Goal: Information Seeking & Learning: Learn about a topic

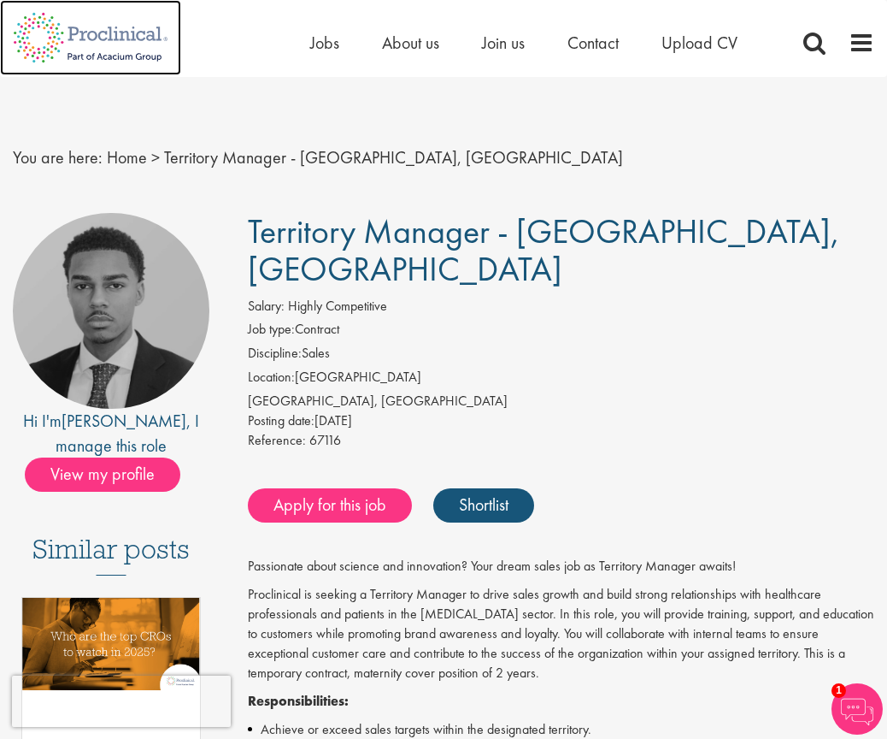
click at [113, 35] on img at bounding box center [90, 37] width 181 height 75
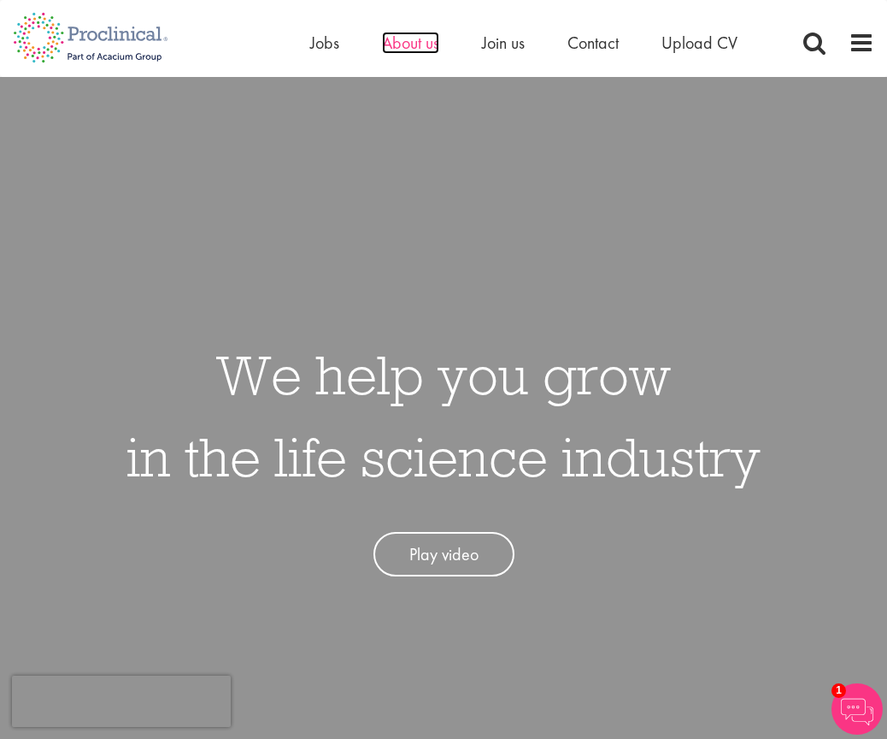
click at [420, 44] on span "About us" at bounding box center [410, 43] width 57 height 22
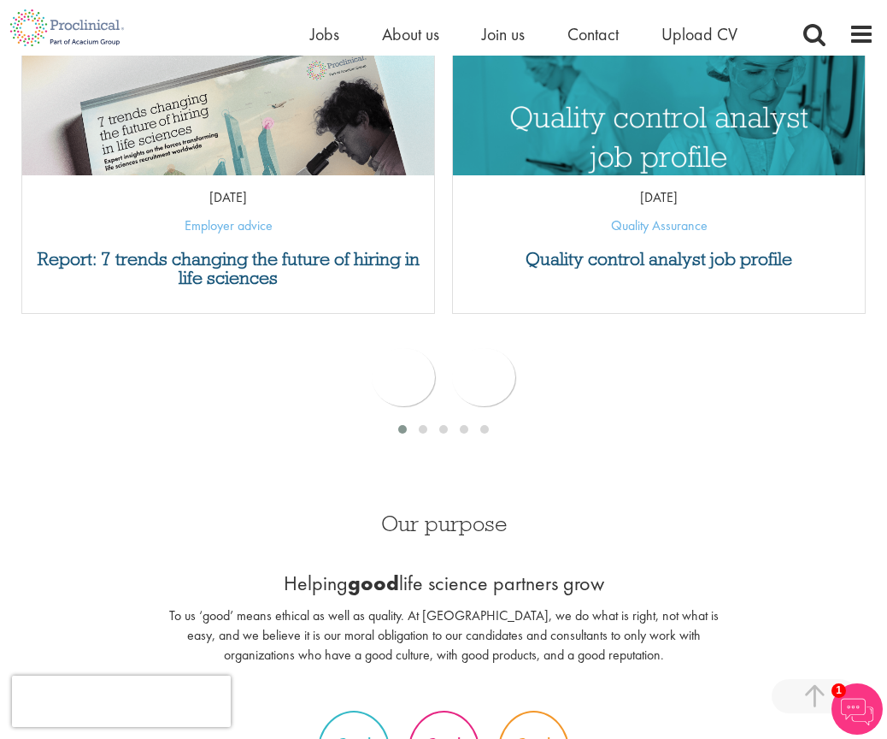
scroll to position [940, 0]
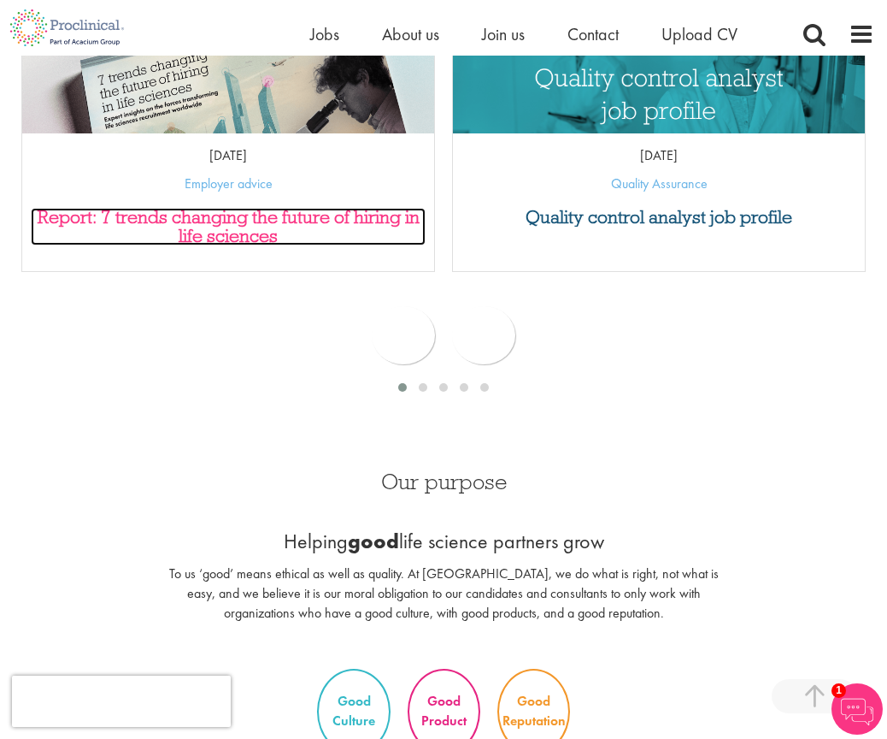
click at [232, 226] on h3 "Report: 7 trends changing the future of hiring in life sciences" at bounding box center [228, 227] width 395 height 38
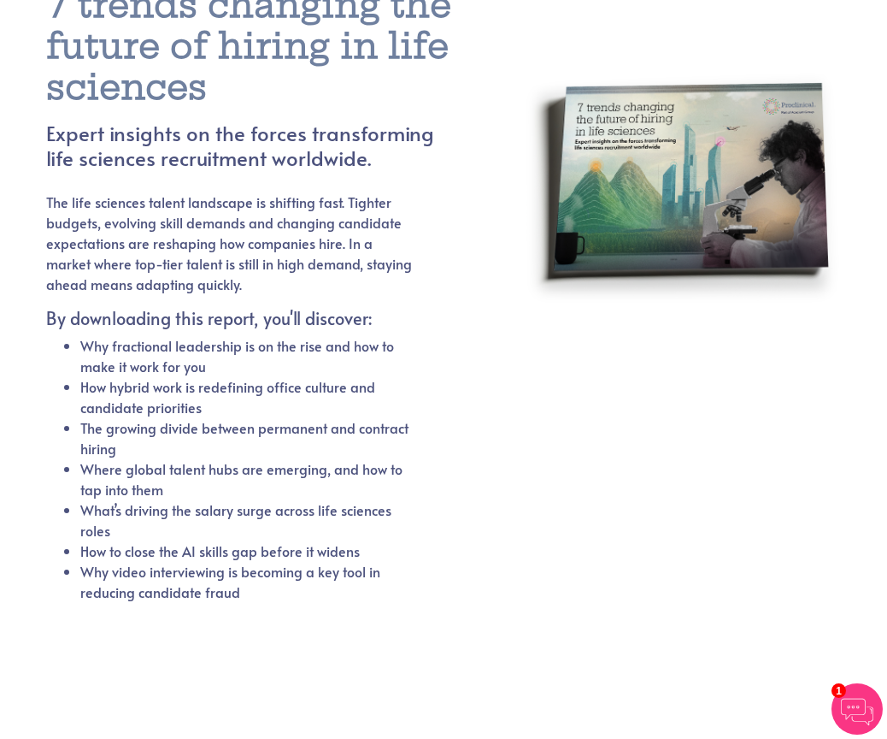
scroll to position [91, 0]
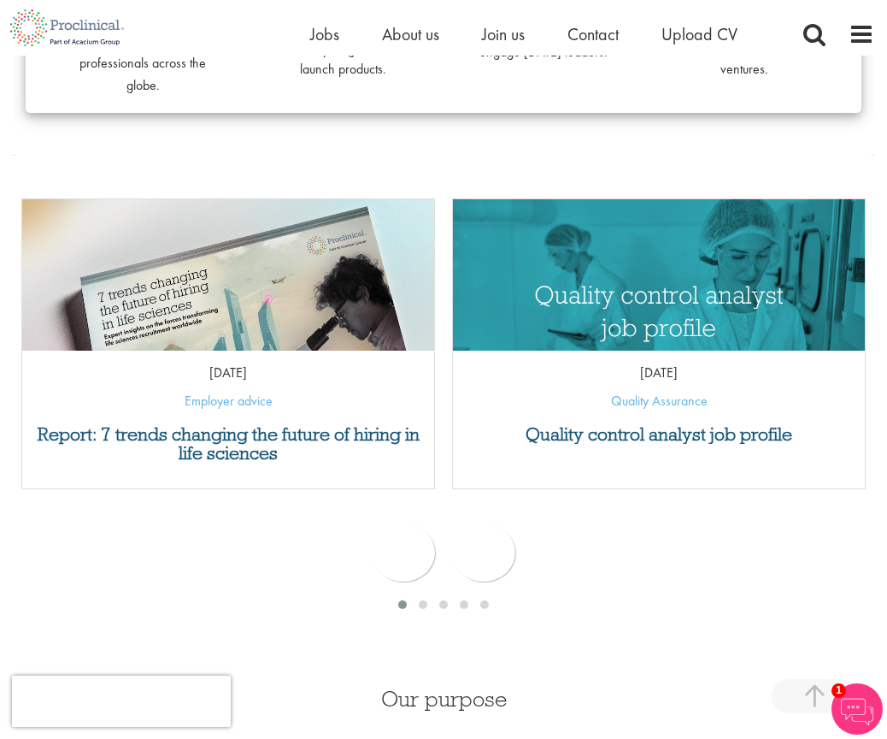
scroll to position [513, 0]
